Goal: Information Seeking & Learning: Stay updated

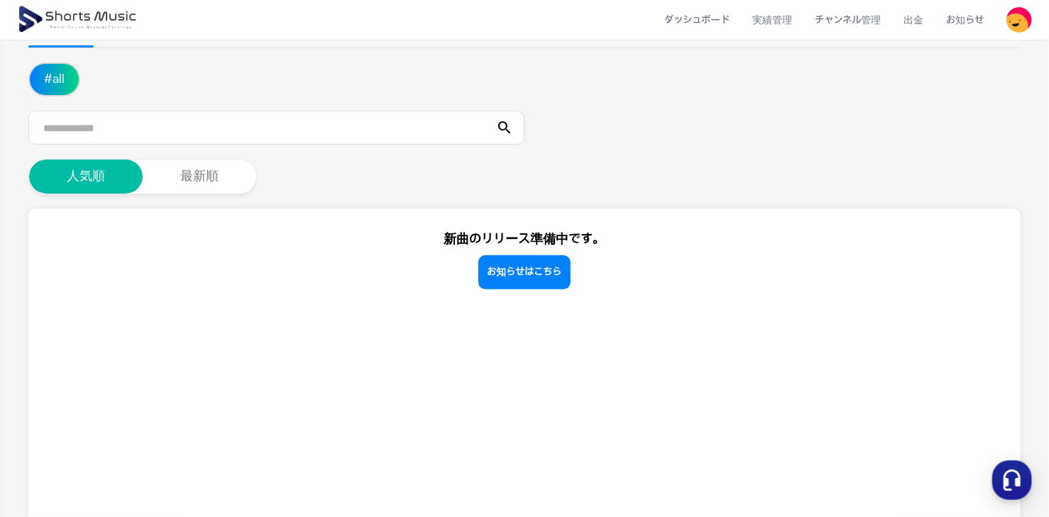
scroll to position [111, 0]
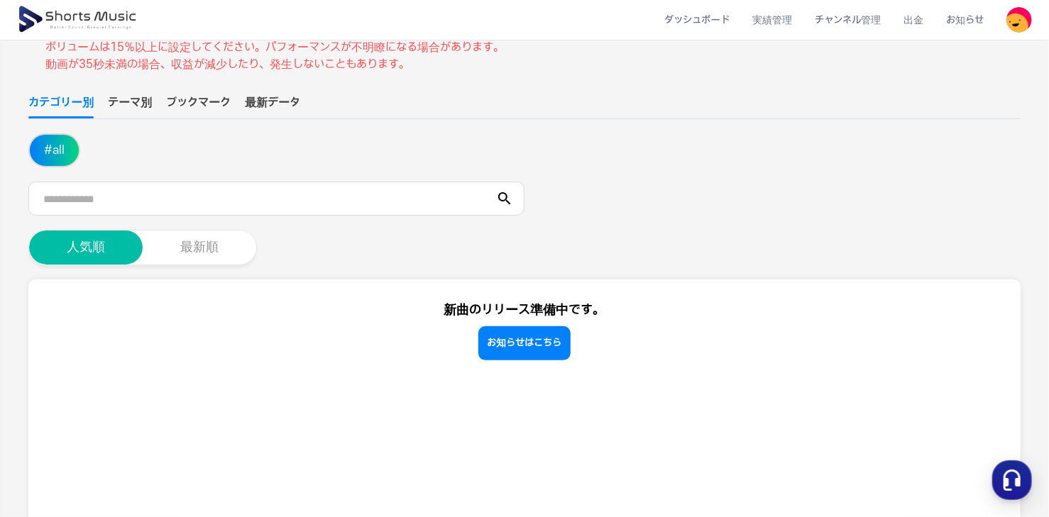
click at [213, 255] on button "最新順" at bounding box center [200, 248] width 114 height 34
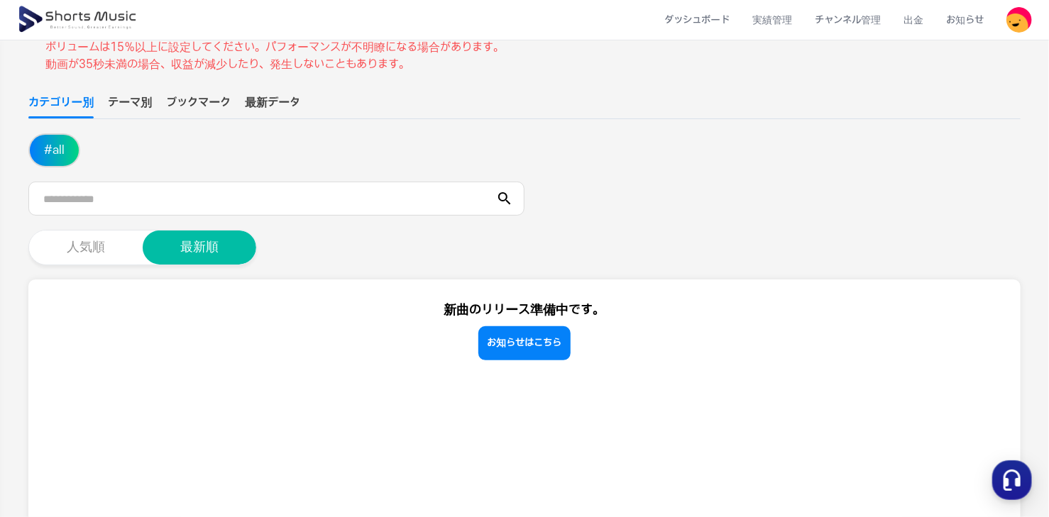
click at [86, 240] on button "人気順" at bounding box center [86, 248] width 114 height 34
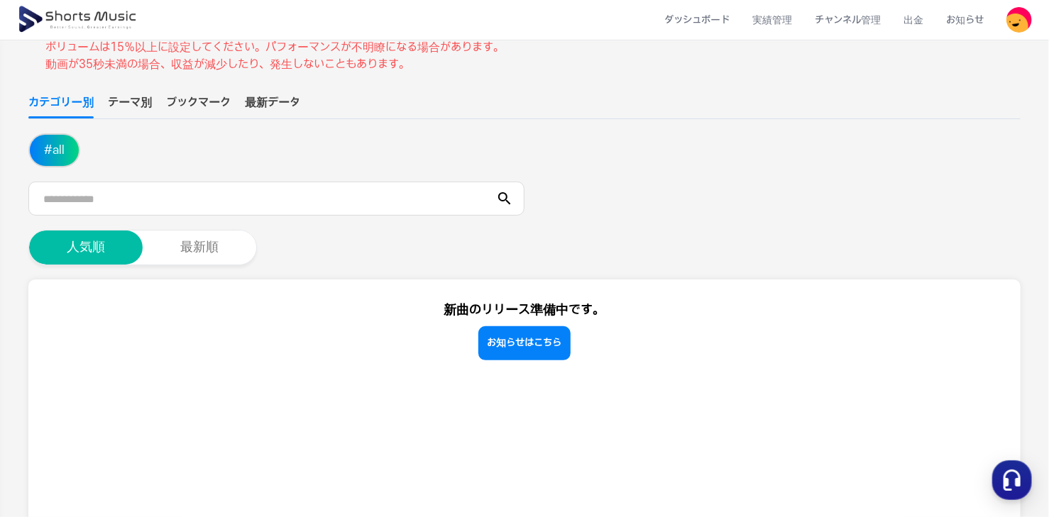
click at [55, 143] on button "# all" at bounding box center [54, 150] width 49 height 31
click at [141, 96] on button "テーマ別" at bounding box center [130, 106] width 44 height 24
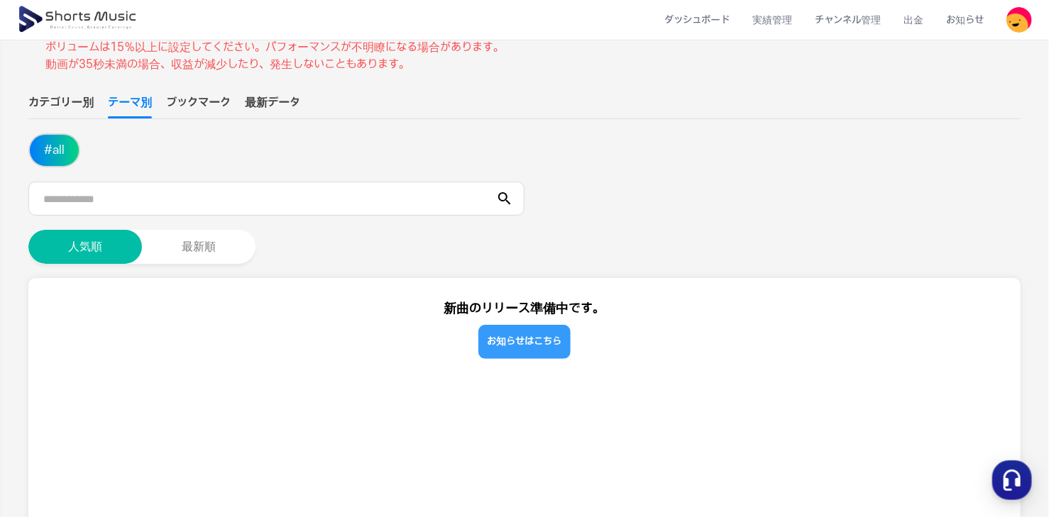
click at [549, 356] on link "お知らせはこちら" at bounding box center [524, 342] width 92 height 34
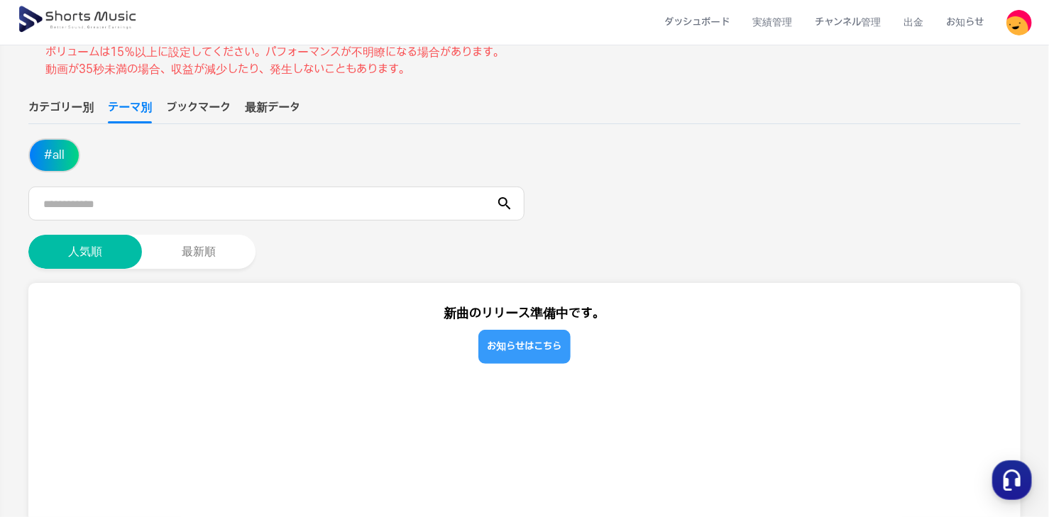
scroll to position [116, 0]
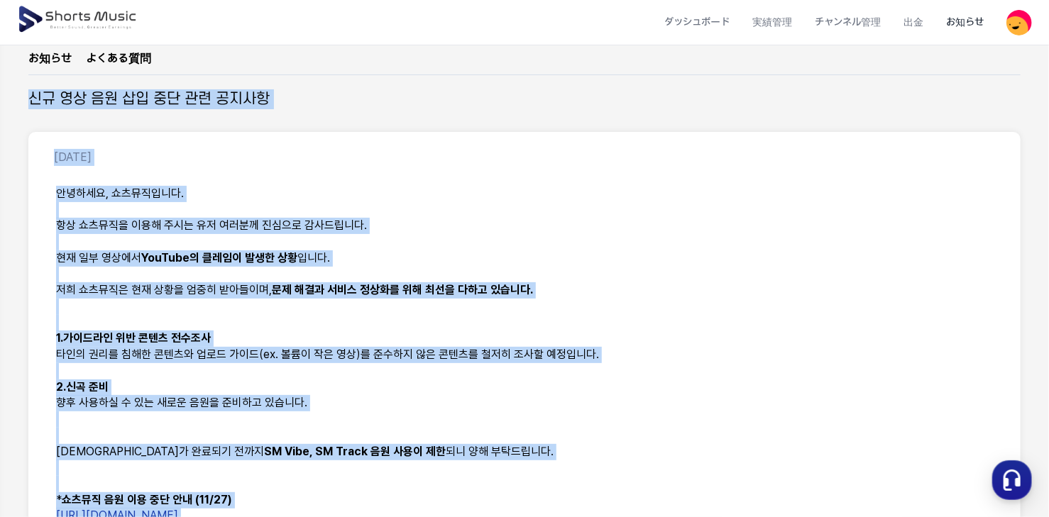
scroll to position [365, 0]
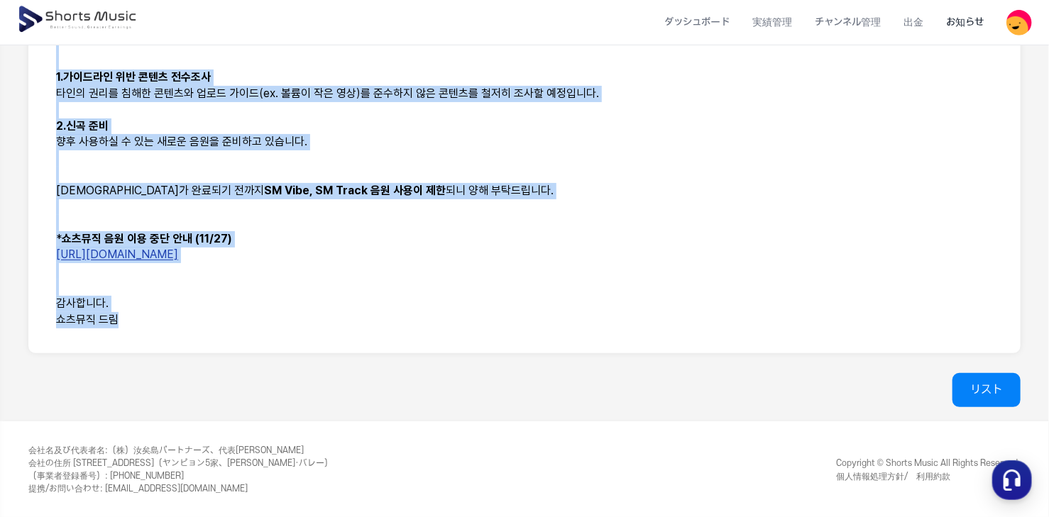
drag, startPoint x: 23, startPoint y: 202, endPoint x: 477, endPoint y: 410, distance: 499.3
click at [477, 410] on div "お知らせ お知らせ よくある質問 신규 영상 음원 삽입 중단 관련 공지사항 [DATE] 안녕하세요, 쇼츠뮤직입니다. 항상 쇼츠뮤직을 이용해 주시는…" at bounding box center [524, 68] width 1049 height 705
drag, startPoint x: 200, startPoint y: 192, endPoint x: 159, endPoint y: 317, distance: 130.8
click at [159, 317] on p "쇼츠뮤직 드림" at bounding box center [524, 320] width 937 height 16
click at [329, 275] on p at bounding box center [524, 271] width 937 height 16
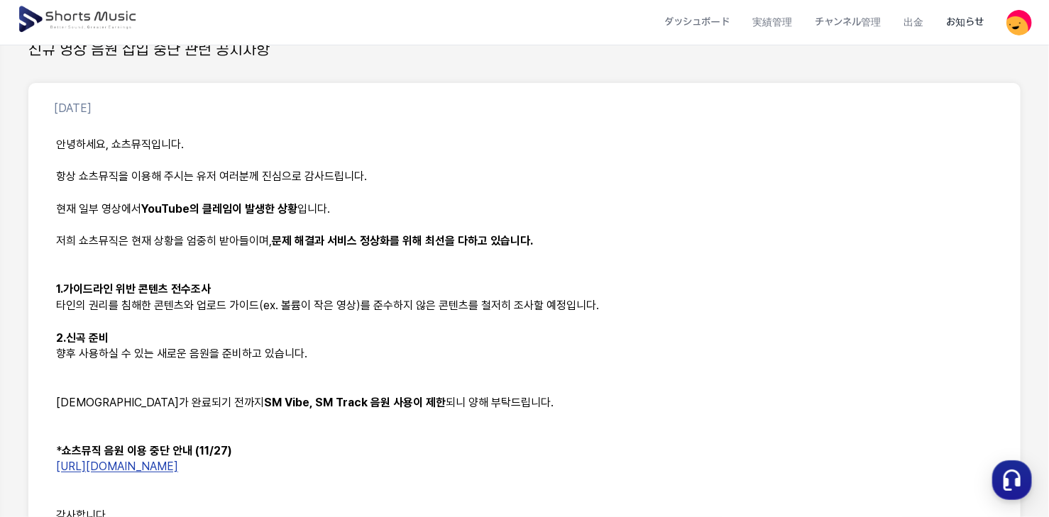
scroll to position [0, 0]
